Goal: Navigation & Orientation: Understand site structure

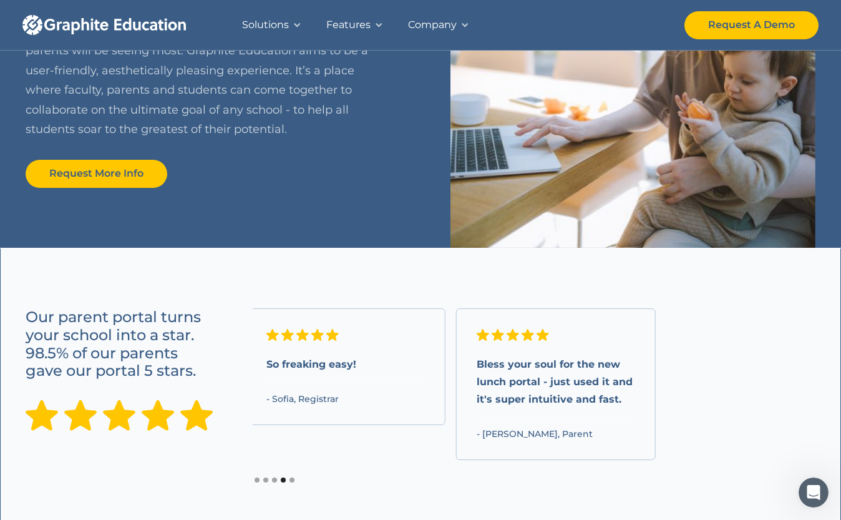
click at [751, 25] on div "Request A Demo" at bounding box center [751, 24] width 87 height 17
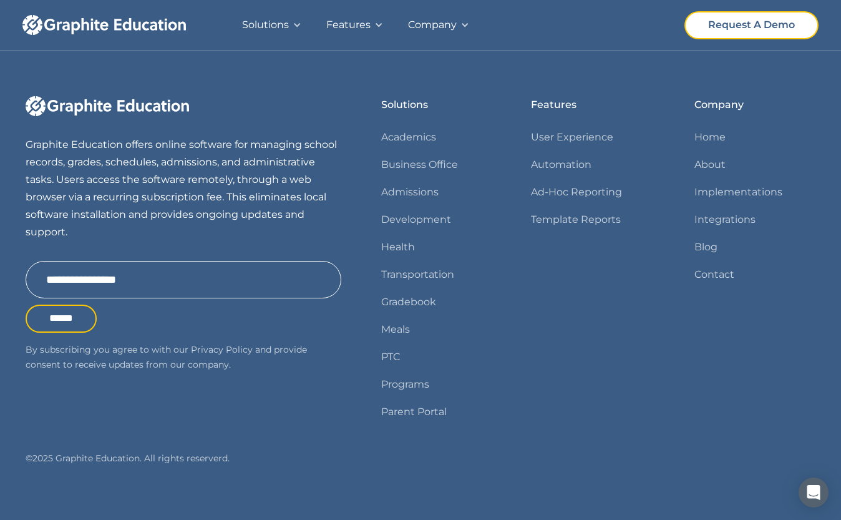
scroll to position [659, 0]
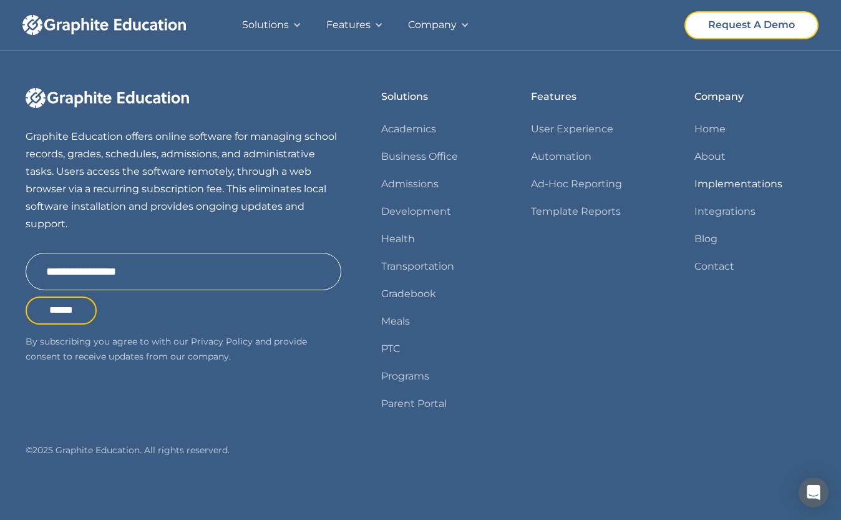
click at [739, 183] on link "Implementations" at bounding box center [738, 183] width 88 height 17
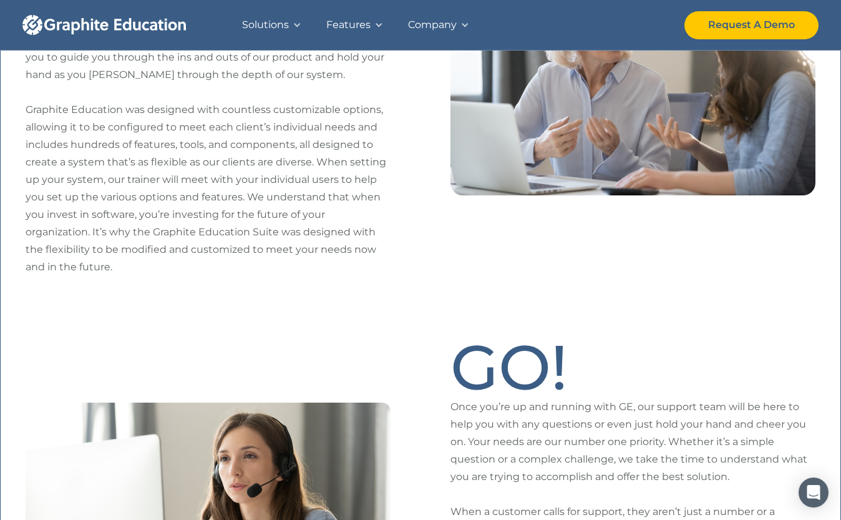
scroll to position [827, 0]
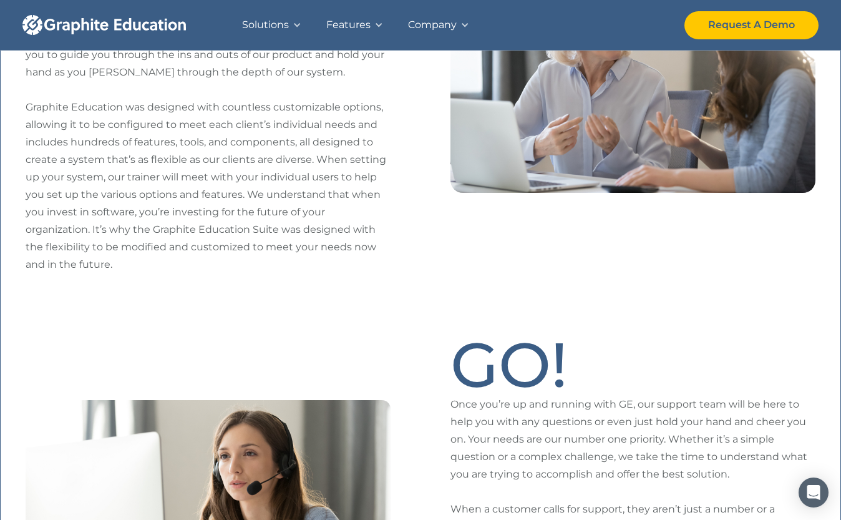
click at [116, 25] on img "home" at bounding box center [103, 25] width 163 height 20
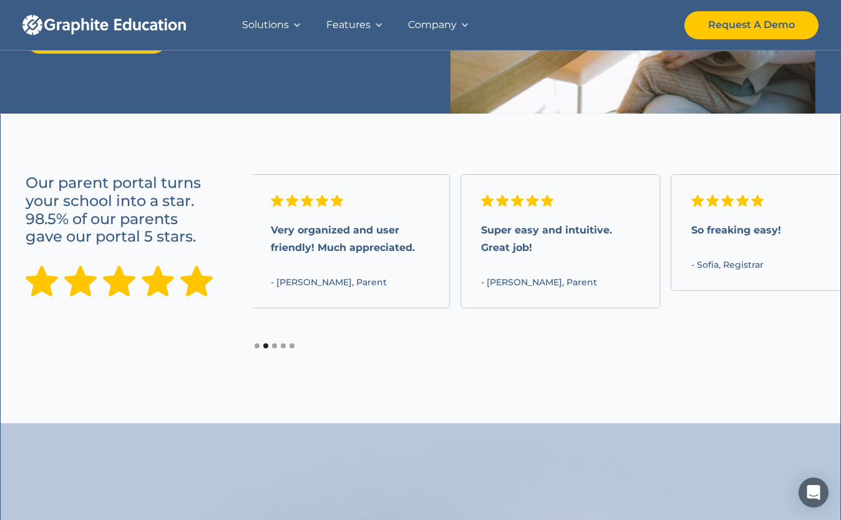
scroll to position [924, 0]
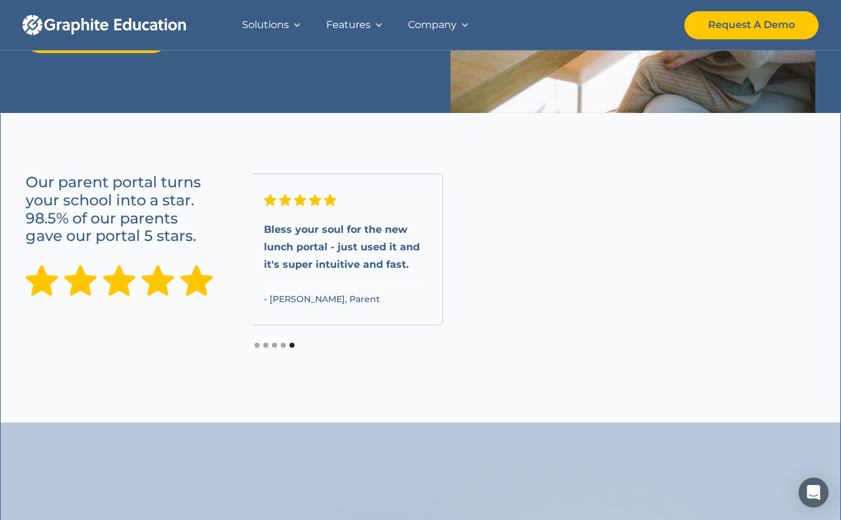
click at [116, 25] on img "home" at bounding box center [103, 25] width 163 height 20
